Goal: Task Accomplishment & Management: Manage account settings

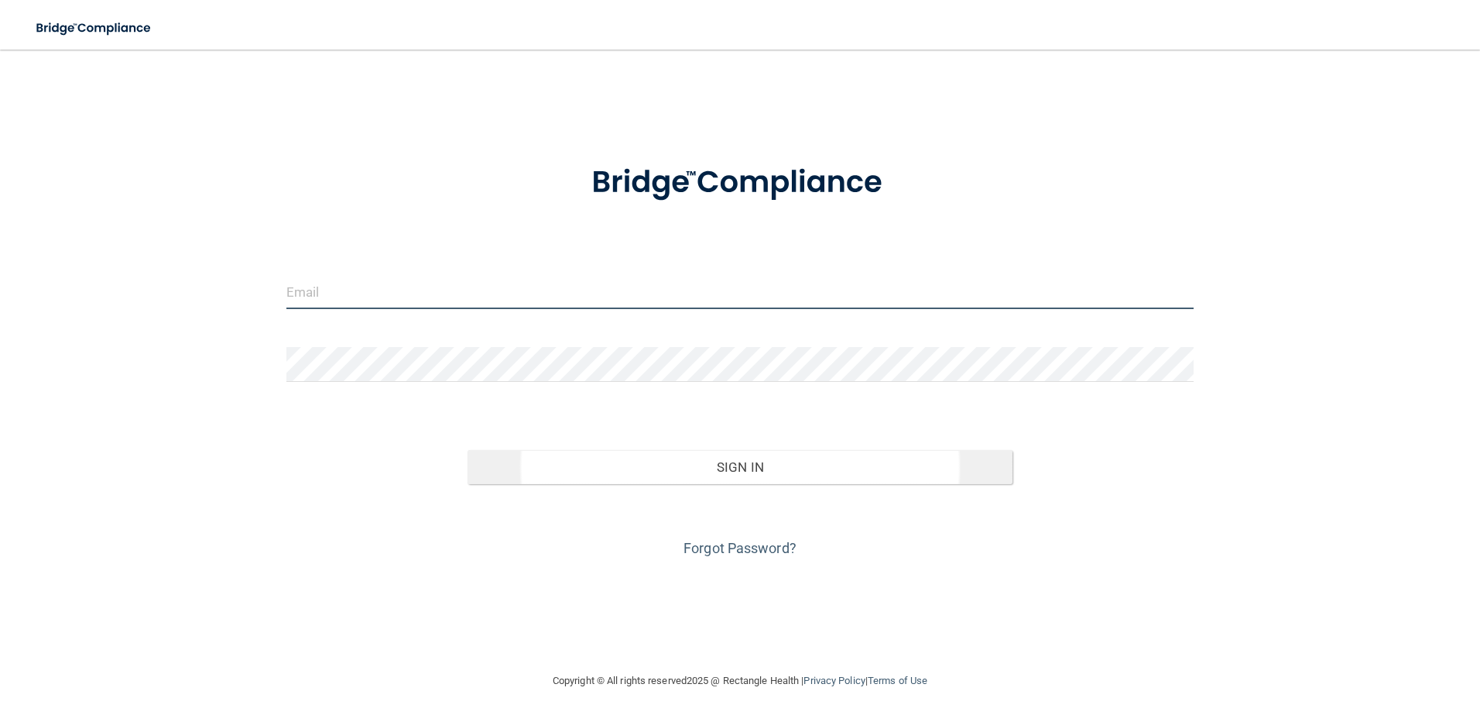
type input "[EMAIL_ADDRESS][DOMAIN_NAME]"
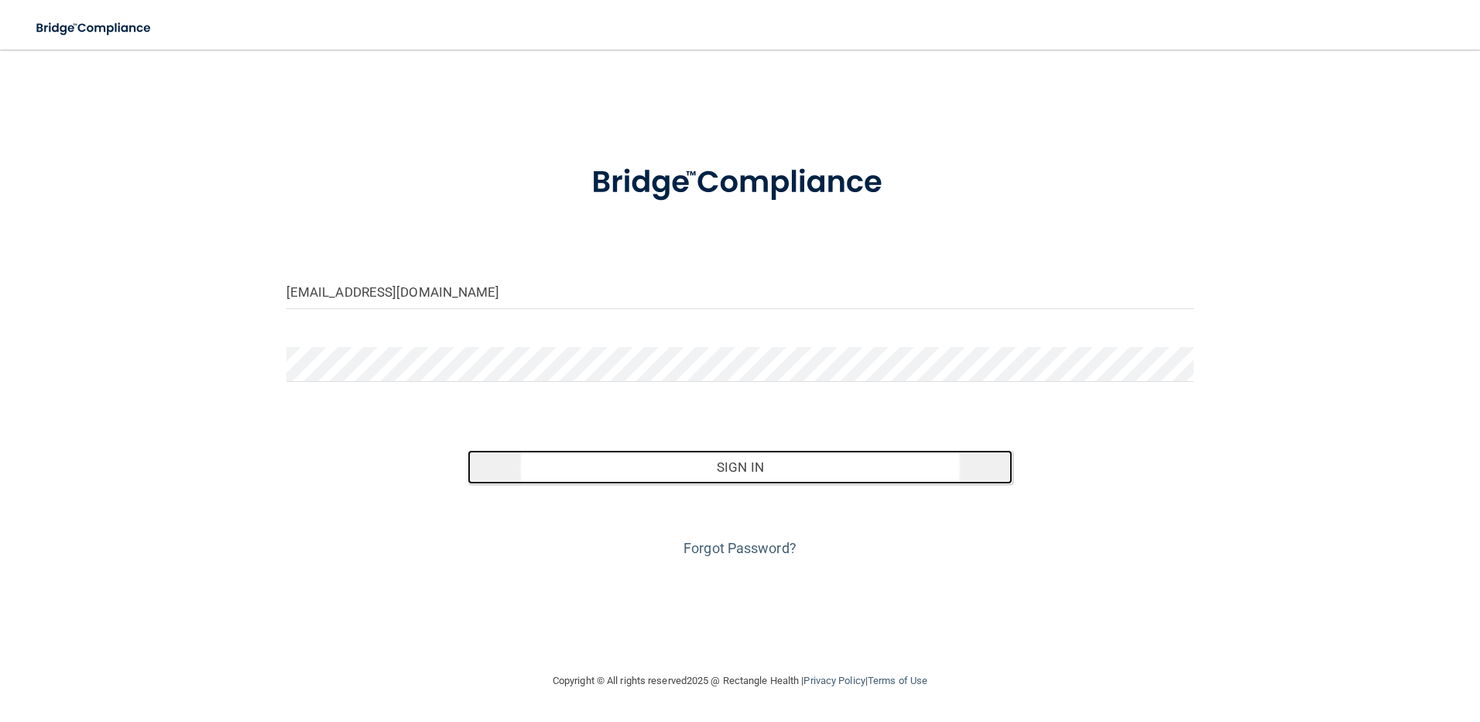
click at [731, 468] on button "Sign In" at bounding box center [740, 467] width 545 height 34
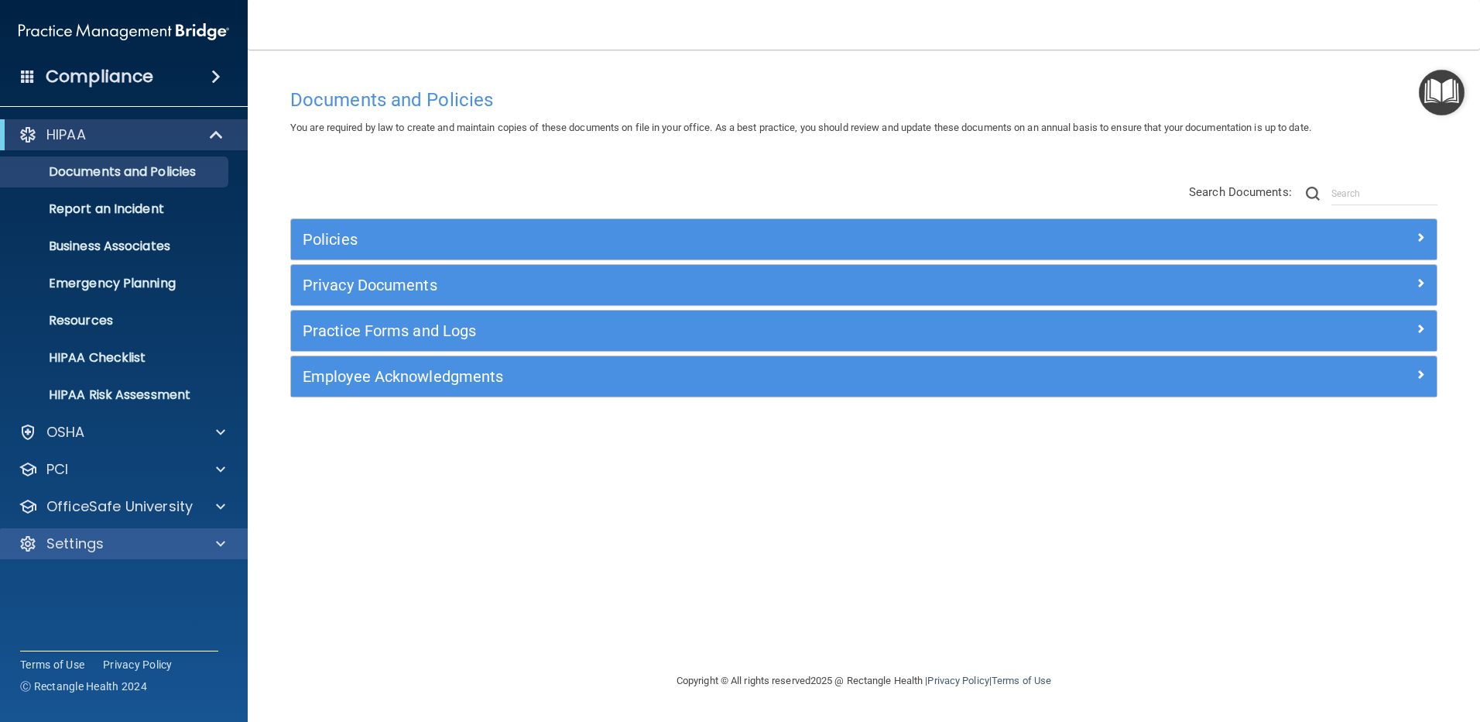
click at [61, 554] on div "Settings" at bounding box center [124, 543] width 249 height 31
click at [81, 537] on p "Settings" at bounding box center [74, 543] width 57 height 19
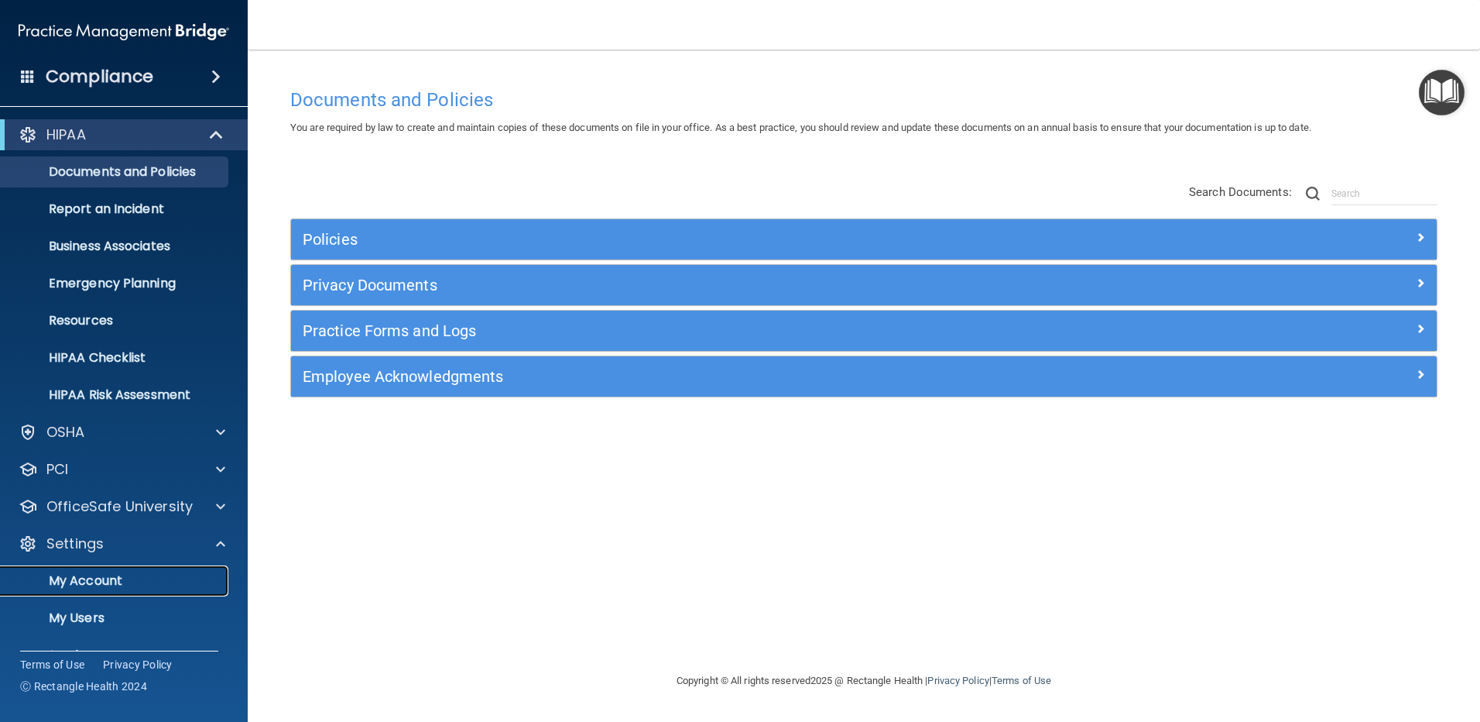
click at [74, 585] on p "My Account" at bounding box center [115, 580] width 211 height 15
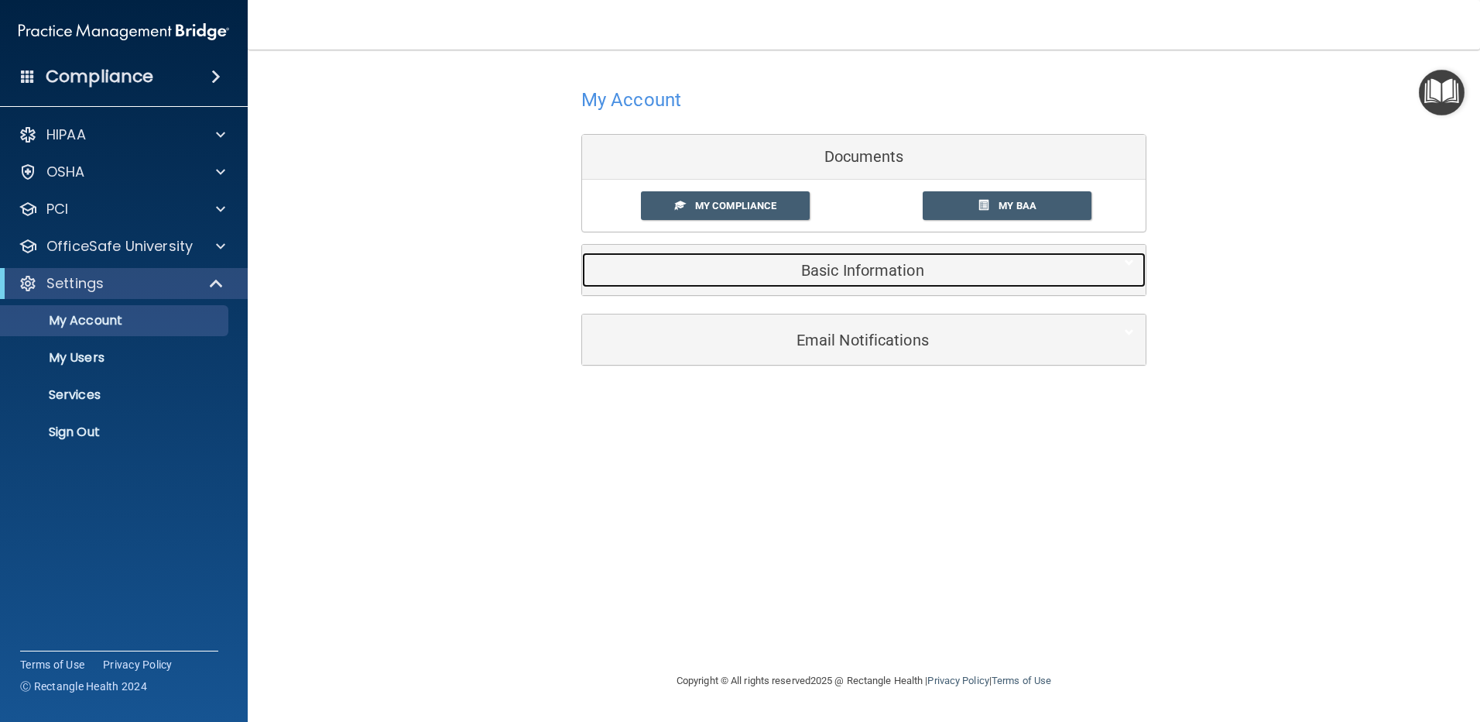
click at [912, 270] on h5 "Basic Information" at bounding box center [840, 270] width 493 height 17
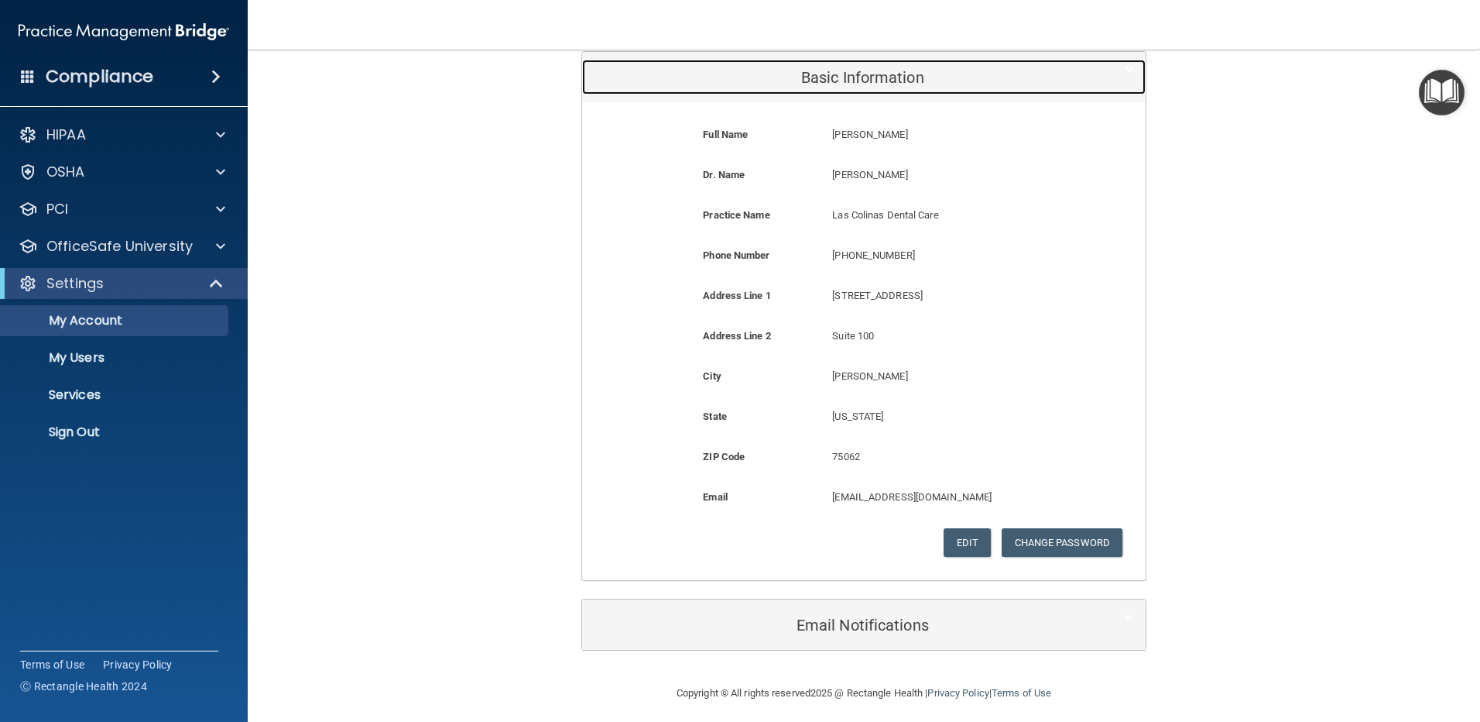
scroll to position [201, 0]
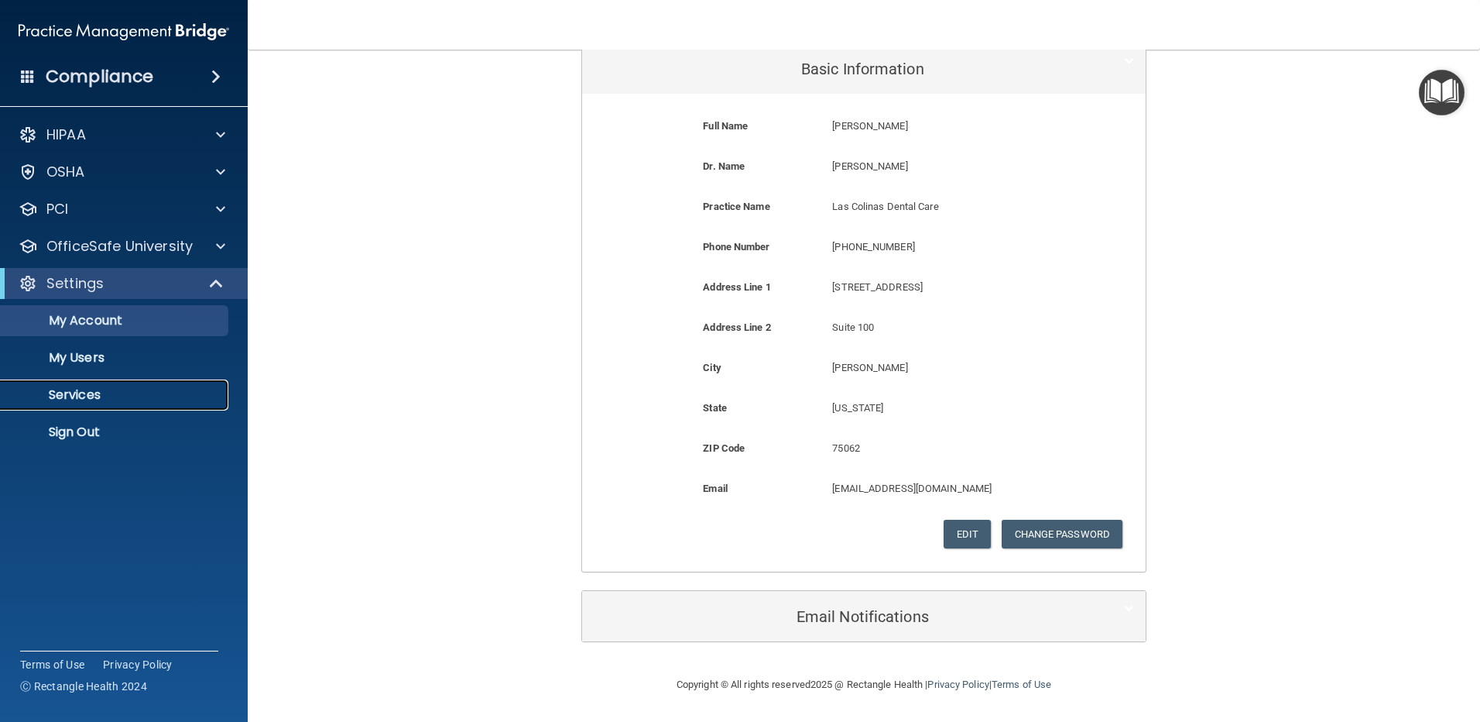
click at [64, 396] on p "Services" at bounding box center [115, 394] width 211 height 15
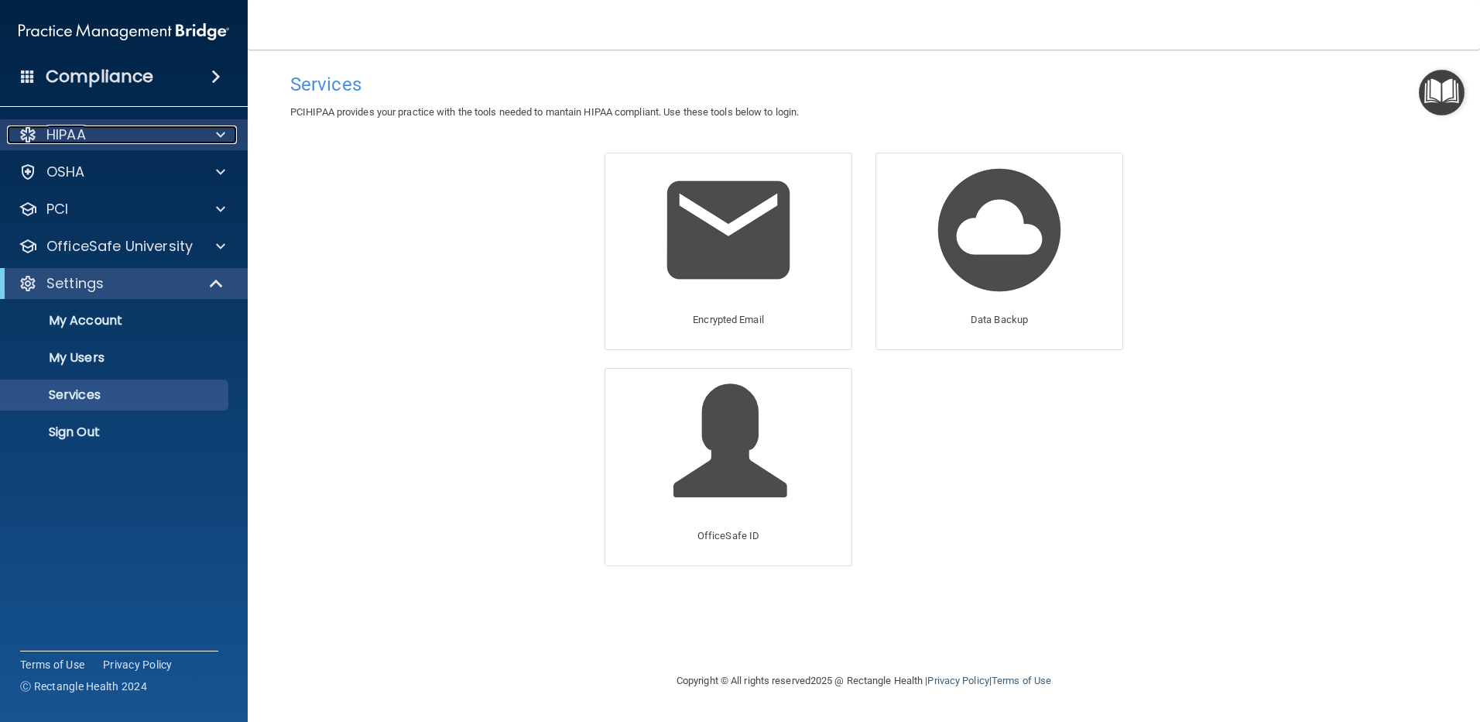
click at [84, 134] on p "HIPAA" at bounding box center [65, 134] width 39 height 19
